Goal: Task Accomplishment & Management: Use online tool/utility

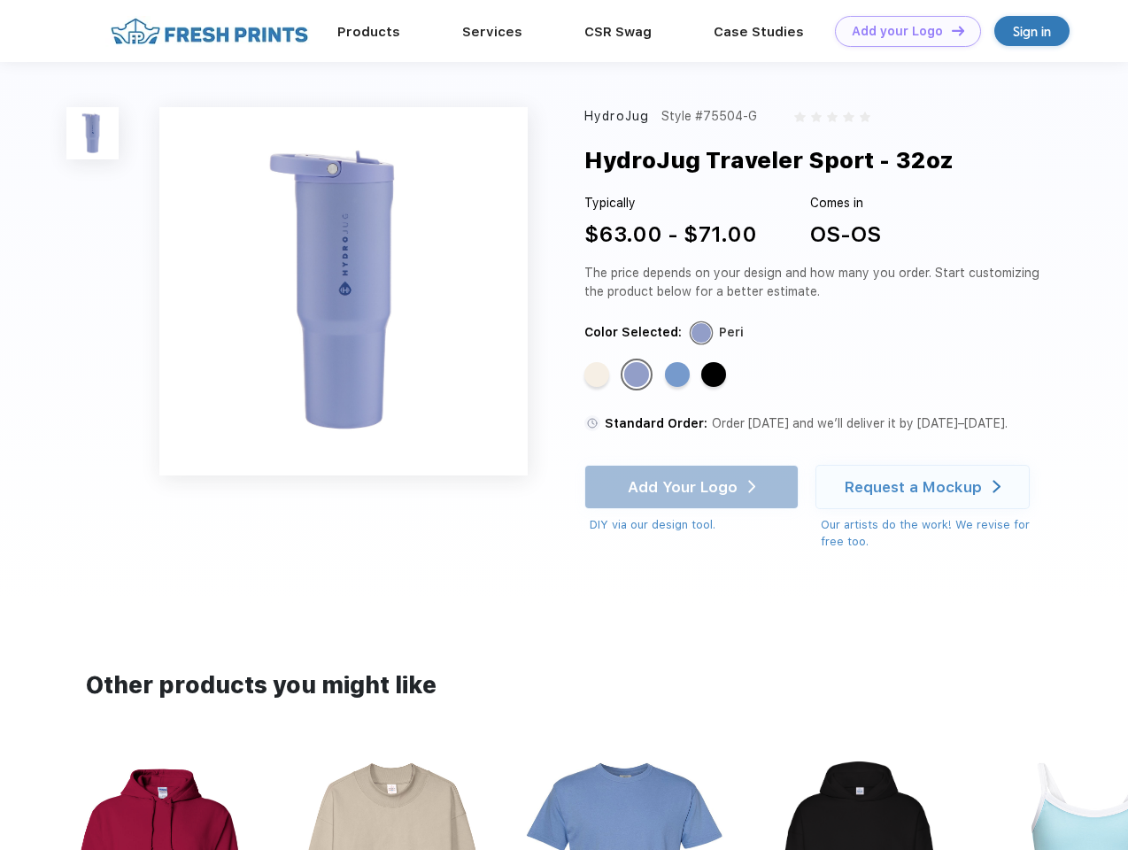
click at [901, 31] on link "Add your Logo Design Tool" at bounding box center [908, 31] width 146 height 31
click at [0, 0] on div "Design Tool" at bounding box center [0, 0] width 0 height 0
click at [950, 30] on link "Add your Logo Design Tool" at bounding box center [908, 31] width 146 height 31
click at [93, 133] on img at bounding box center [92, 133] width 52 height 52
click at [599, 375] on div "Standard Color" at bounding box center [596, 374] width 25 height 25
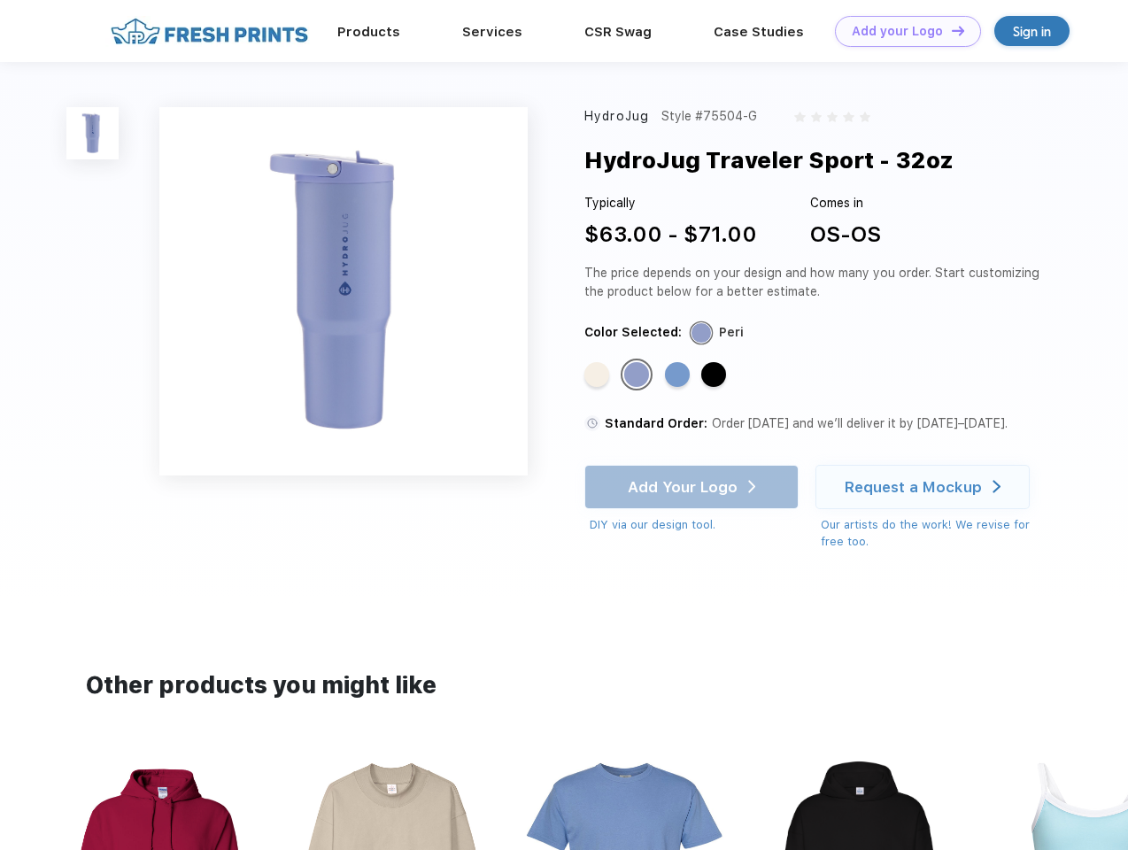
click at [638, 375] on div "Standard Color" at bounding box center [636, 374] width 25 height 25
click at [679, 375] on div "Standard Color" at bounding box center [677, 374] width 25 height 25
click at [715, 375] on div "Standard Color" at bounding box center [713, 374] width 25 height 25
click at [693, 487] on div "Add Your Logo DIY via our design tool. Ah shoot! This product isn't up in our d…" at bounding box center [691, 499] width 214 height 69
click at [925, 487] on div "Request a Mockup" at bounding box center [913, 487] width 137 height 18
